Goal: Navigation & Orientation: Find specific page/section

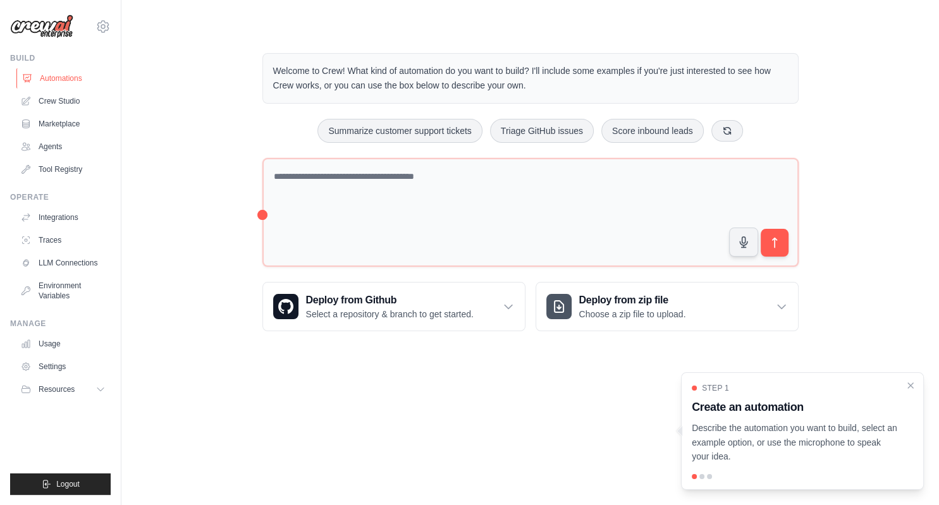
click at [65, 77] on link "Automations" at bounding box center [63, 78] width 95 height 20
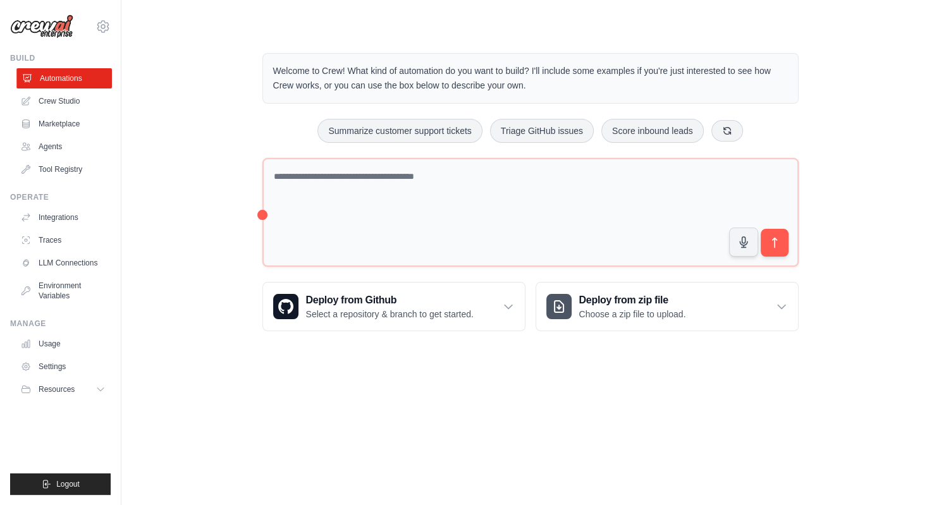
click at [66, 75] on link "Automations" at bounding box center [63, 78] width 95 height 20
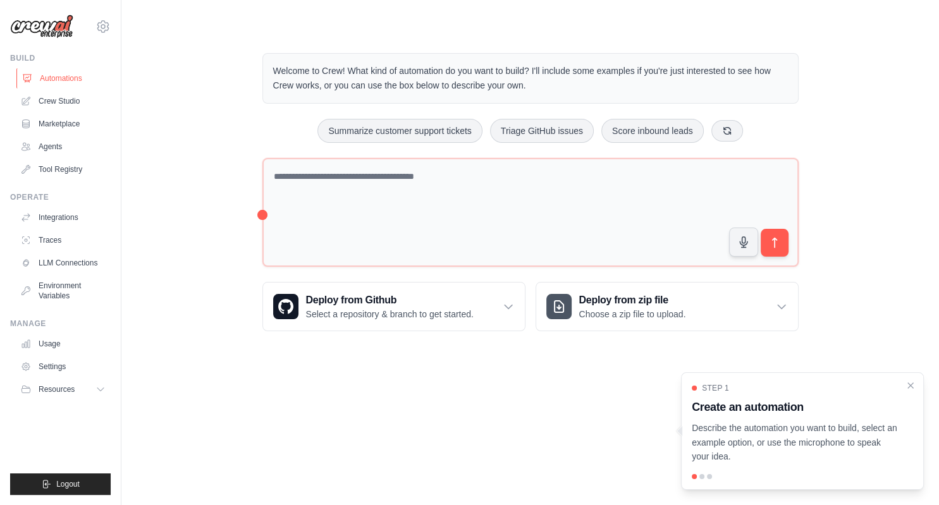
click at [56, 75] on link "Automations" at bounding box center [63, 78] width 95 height 20
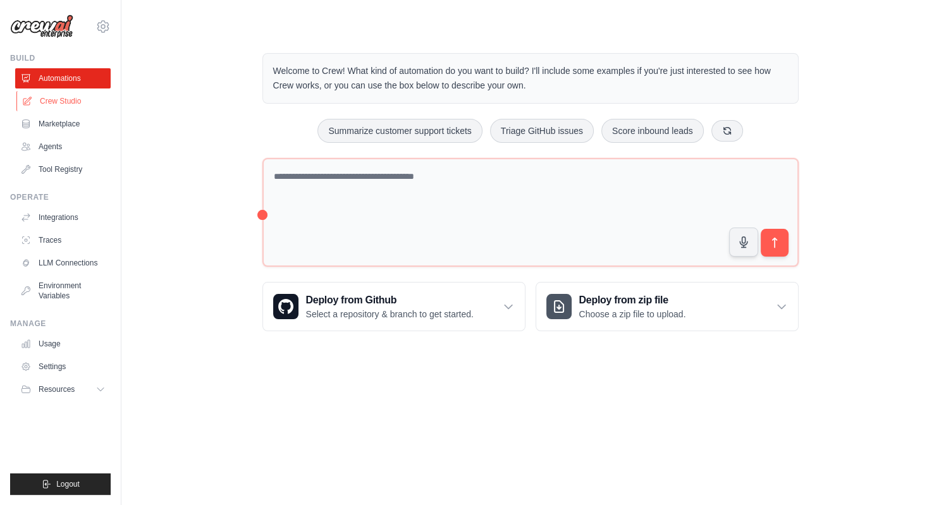
click at [52, 99] on link "Crew Studio" at bounding box center [63, 101] width 95 height 20
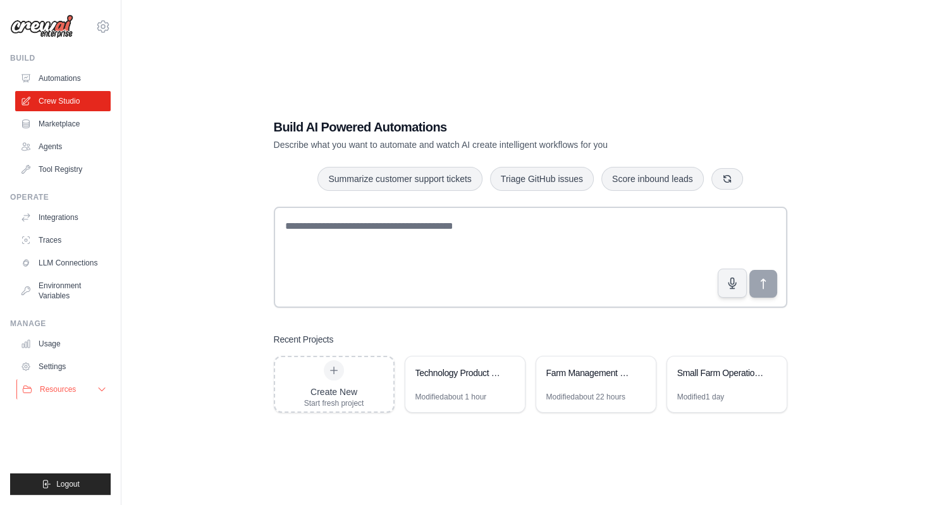
click at [98, 387] on icon at bounding box center [102, 389] width 10 height 10
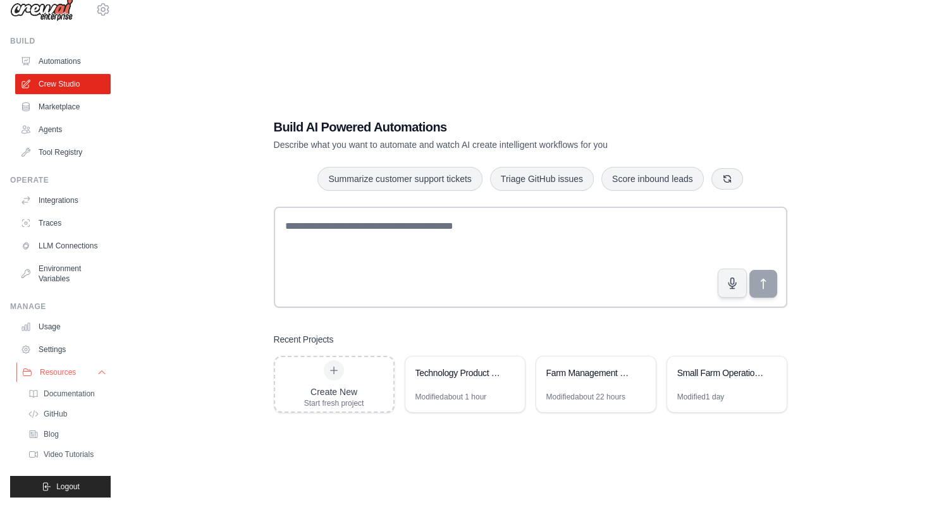
scroll to position [19, 0]
